Goal: Task Accomplishment & Management: Use online tool/utility

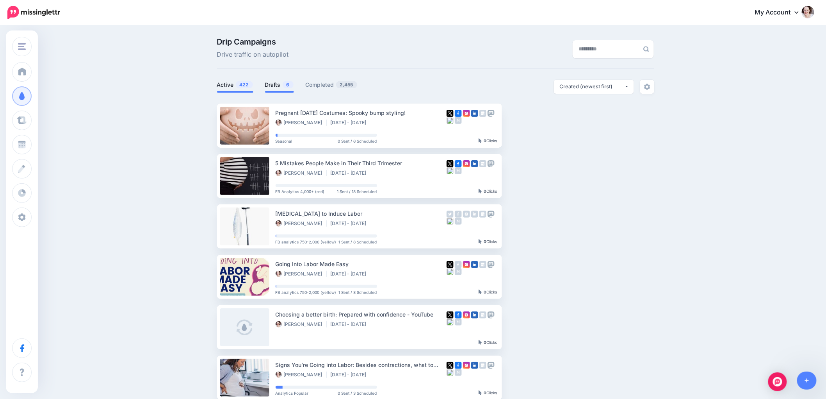
click at [282, 84] on link "Drafts 6" at bounding box center [279, 84] width 29 height 9
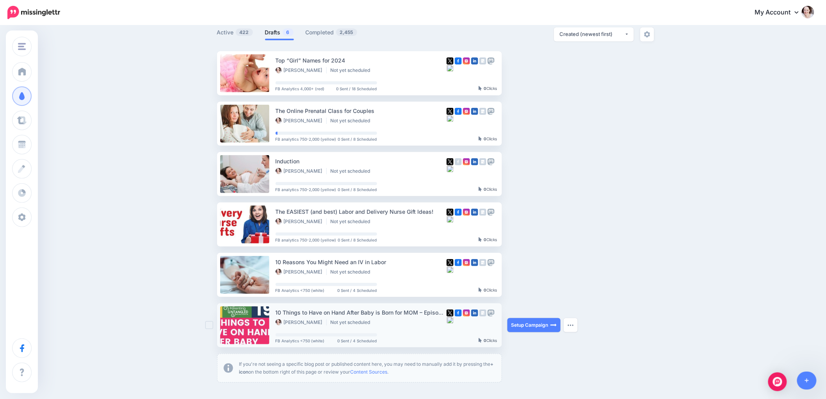
scroll to position [114, 0]
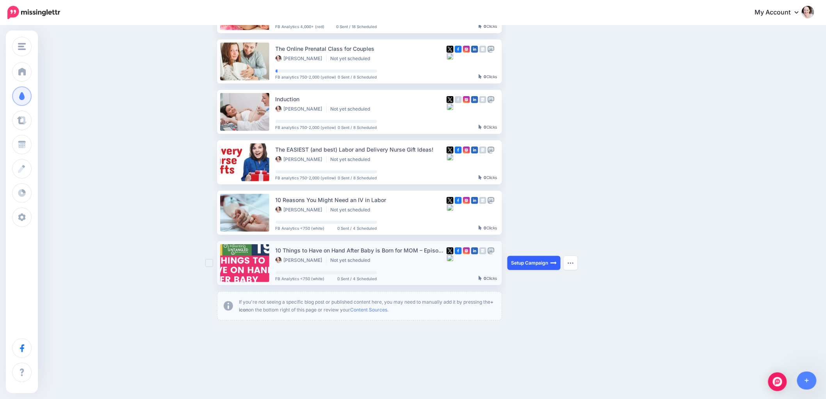
click at [543, 260] on link "Setup Campaign" at bounding box center [533, 263] width 53 height 14
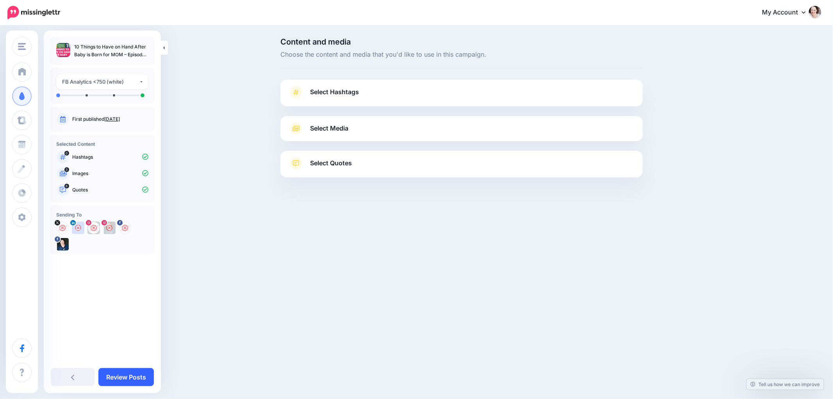
click at [133, 376] on link "Review Posts" at bounding box center [125, 377] width 55 height 18
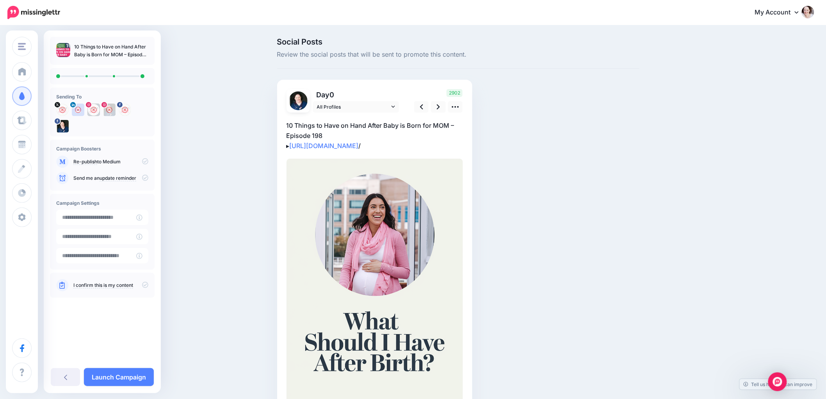
click at [133, 376] on link "Launch Campaign" at bounding box center [119, 377] width 70 height 18
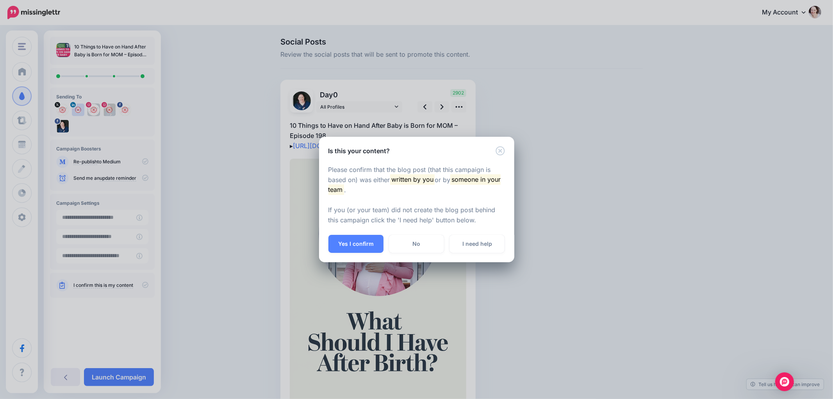
drag, startPoint x: 354, startPoint y: 247, endPoint x: 263, endPoint y: 2, distance: 261.7
click at [356, 240] on button "Yes I confirm" at bounding box center [355, 244] width 55 height 18
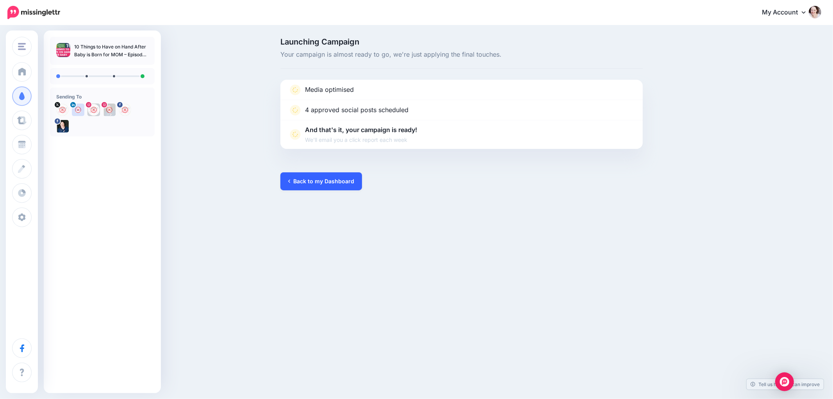
click at [326, 180] on link "Back to my Dashboard" at bounding box center [321, 181] width 82 height 18
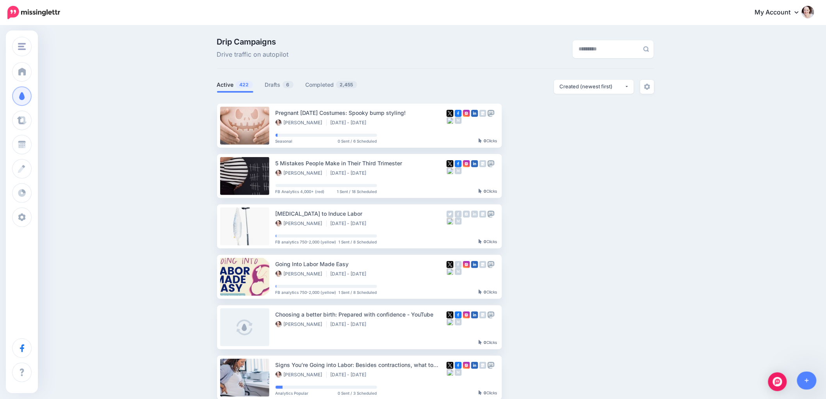
click at [293, 77] on div "Drip Campaigns Drive traffic on autopilot Active 422 6" at bounding box center [435, 338] width 449 height 600
click at [283, 83] on link "Drafts 6" at bounding box center [279, 84] width 29 height 9
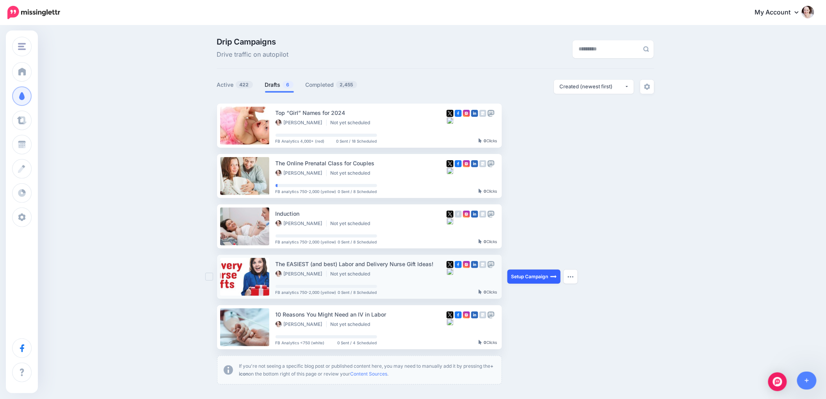
click at [527, 275] on link "Setup Campaign" at bounding box center [533, 276] width 53 height 14
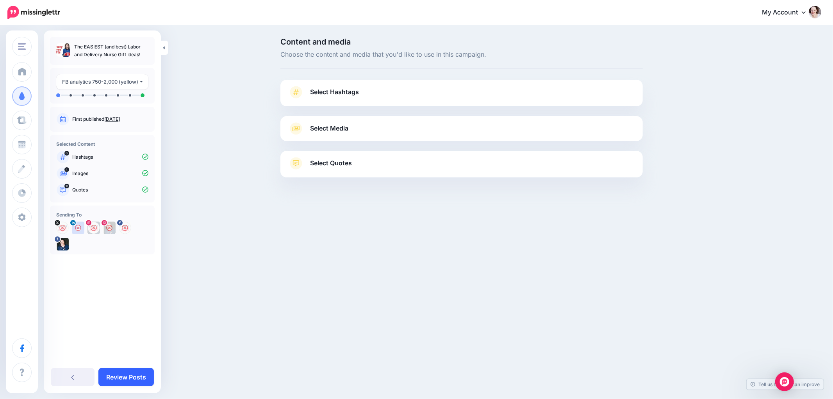
click at [121, 378] on link "Review Posts" at bounding box center [125, 377] width 55 height 18
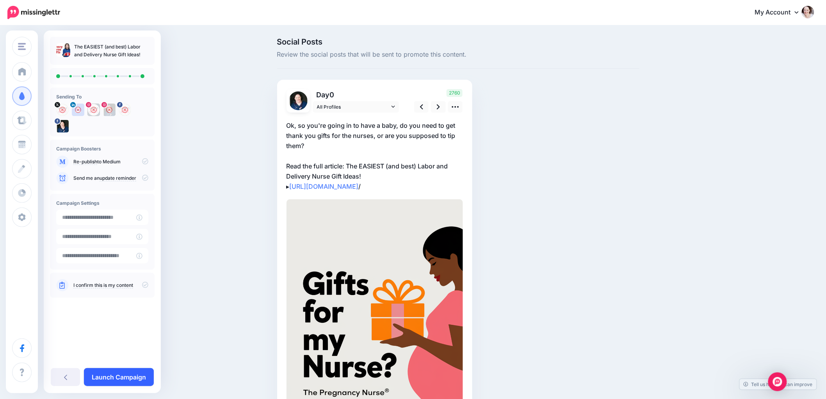
drag, startPoint x: 0, startPoint y: 0, endPoint x: 126, endPoint y: 375, distance: 395.9
click at [126, 375] on link "Launch Campaign" at bounding box center [119, 377] width 70 height 18
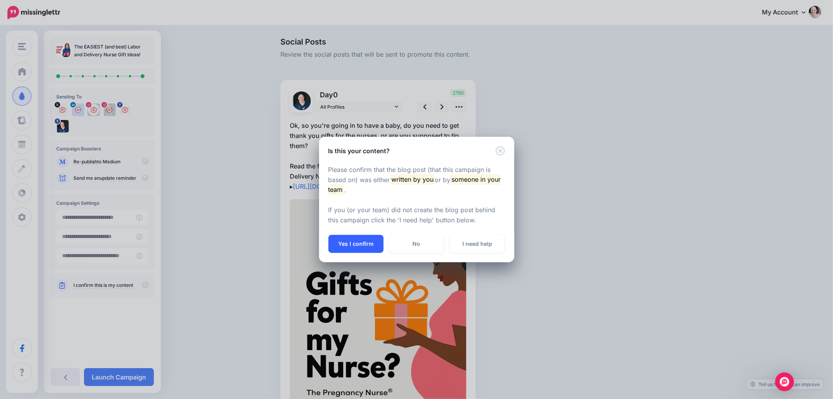
click at [361, 240] on button "Yes I confirm" at bounding box center [355, 244] width 55 height 18
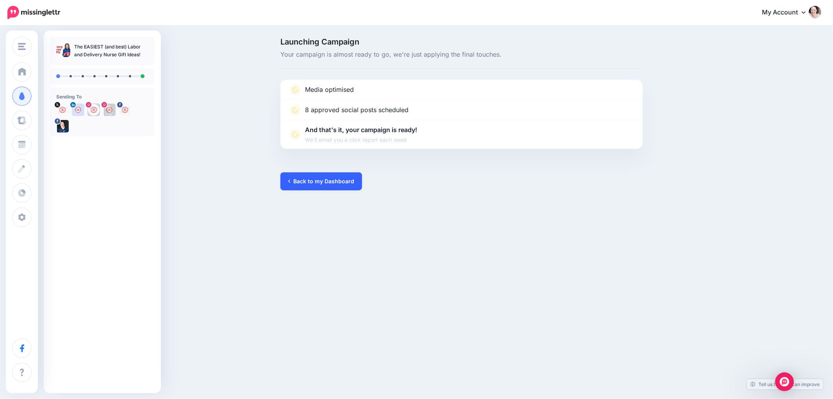
click at [335, 181] on link "Back to my Dashboard" at bounding box center [321, 181] width 82 height 18
